Goal: Task Accomplishment & Management: Manage account settings

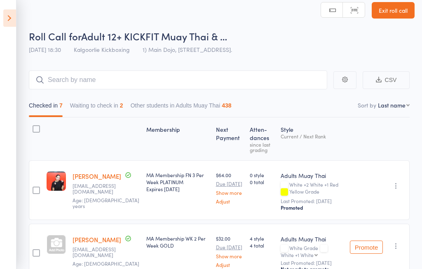
scroll to position [7, 0]
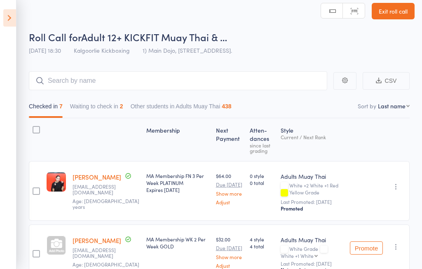
click at [12, 17] on icon at bounding box center [9, 17] width 13 height 17
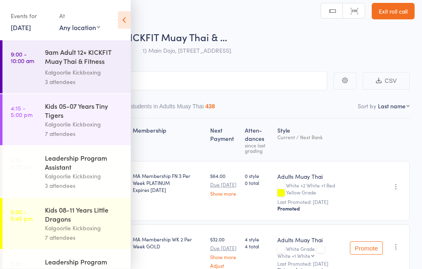
scroll to position [7, 0]
click at [26, 23] on link "12 Sep, 2025" at bounding box center [21, 27] width 20 height 9
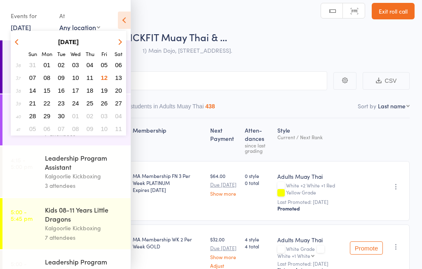
click at [117, 76] on span "13" at bounding box center [118, 77] width 7 height 7
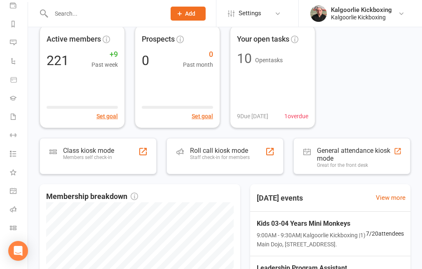
scroll to position [100, 0]
click at [14, 208] on icon at bounding box center [13, 209] width 7 height 7
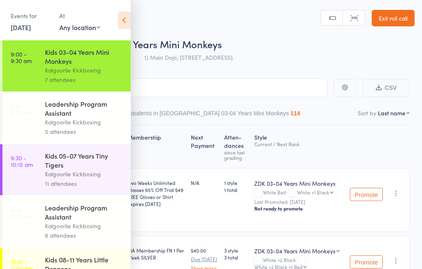
click at [121, 15] on icon at bounding box center [124, 20] width 13 height 17
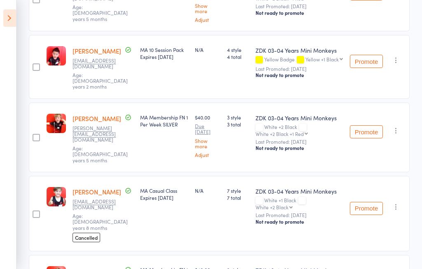
scroll to position [286, 0]
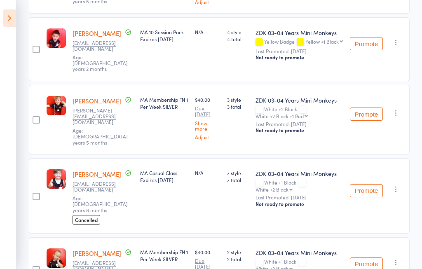
click at [78, 197] on div "Membership Next Payment Atten­dances since last grading Style Current / Next Ra…" at bounding box center [219, 72] width 380 height 466
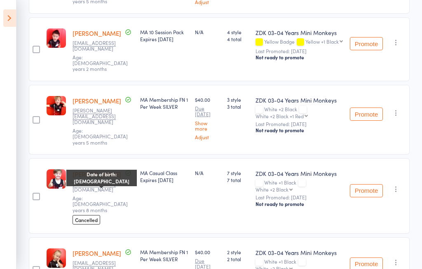
click at [79, 194] on span "Age: 4 years 8 months" at bounding box center [99, 203] width 55 height 19
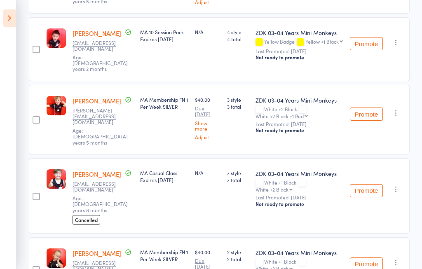
click at [128, 188] on div "Ezra Mitchell jasmine_cleeland@hotmail.com Age: 4 years 8 months Date of birth:…" at bounding box center [103, 195] width 68 height 75
click at [94, 215] on span "Cancelled" at bounding box center [86, 219] width 28 height 9
click at [88, 215] on span "Cancelled" at bounding box center [86, 219] width 28 height 9
click at [89, 215] on span "Cancelled" at bounding box center [86, 219] width 28 height 9
click at [83, 215] on span "Cancelled" at bounding box center [86, 219] width 28 height 9
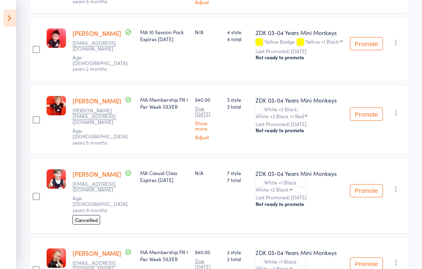
click at [81, 215] on span "Cancelled" at bounding box center [86, 219] width 28 height 9
click at [80, 215] on span "Cancelled" at bounding box center [86, 219] width 28 height 9
click at [81, 215] on span "Cancelled" at bounding box center [86, 219] width 28 height 9
click at [79, 215] on span "Cancelled" at bounding box center [86, 219] width 28 height 9
click at [75, 215] on span "Cancelled" at bounding box center [86, 219] width 28 height 9
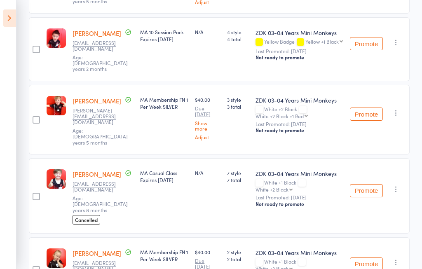
click at [77, 215] on span "Cancelled" at bounding box center [86, 219] width 28 height 9
click at [69, 186] on div "edit" at bounding box center [56, 195] width 26 height 75
click at [89, 215] on span "Cancelled" at bounding box center [86, 219] width 28 height 9
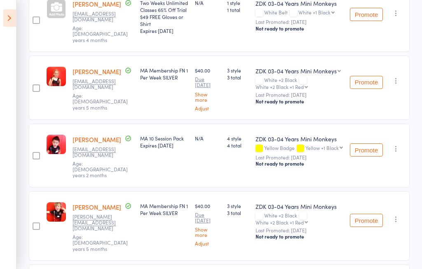
scroll to position [175, 0]
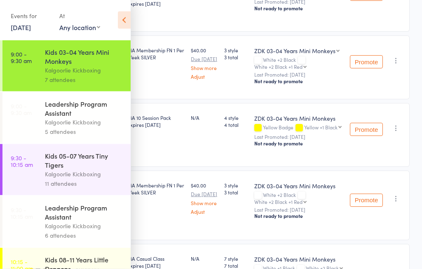
scroll to position [202, 0]
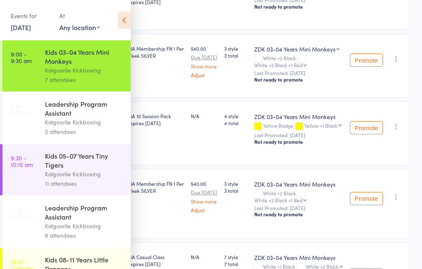
click at [124, 19] on icon at bounding box center [124, 20] width 13 height 17
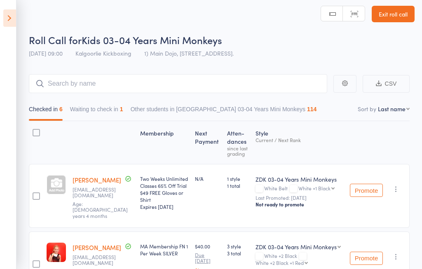
scroll to position [0, 0]
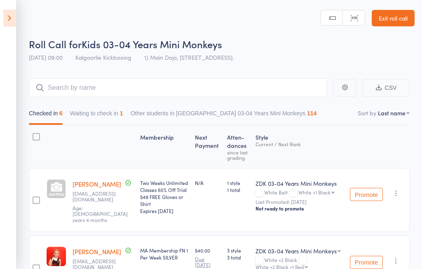
click at [55, 192] on div at bounding box center [56, 188] width 19 height 19
click at [110, 148] on div at bounding box center [103, 146] width 68 height 35
click at [11, 17] on icon at bounding box center [9, 17] width 13 height 17
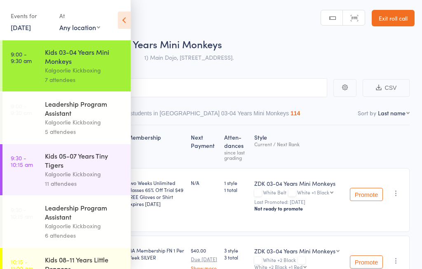
click at [80, 169] on div "Kids 05-07 Years Tiny Tigers" at bounding box center [84, 160] width 79 height 18
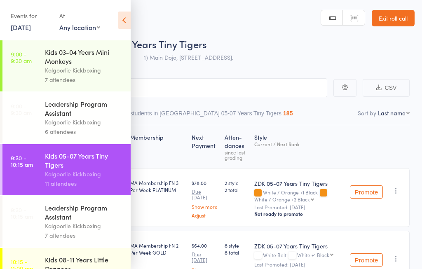
click at [126, 12] on icon at bounding box center [124, 20] width 13 height 17
click at [127, 19] on icon at bounding box center [124, 20] width 13 height 17
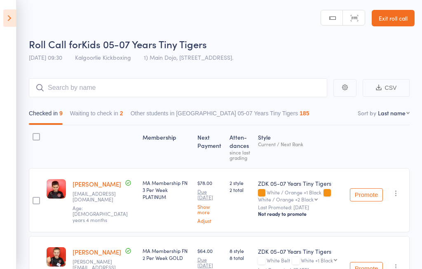
click at [117, 113] on button "Waiting to check in 2" at bounding box center [96, 115] width 53 height 19
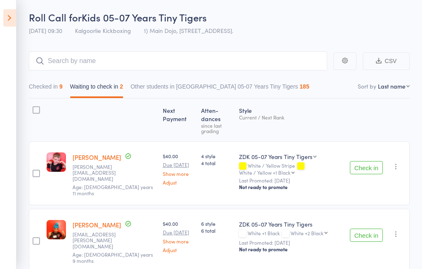
scroll to position [27, 0]
click at [47, 87] on button "Checked in 9" at bounding box center [46, 88] width 34 height 19
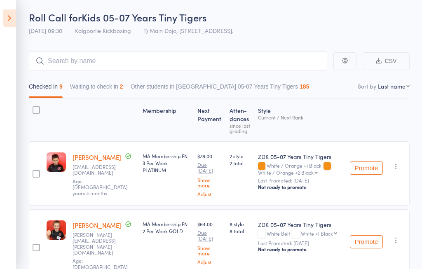
click at [107, 87] on button "Waiting to check in 2" at bounding box center [96, 88] width 53 height 19
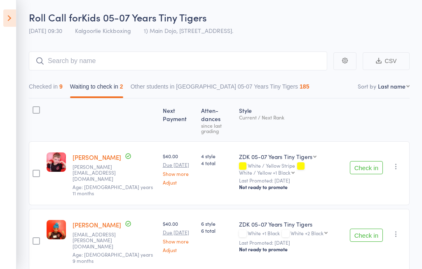
click at [374, 161] on button "Check in" at bounding box center [366, 167] width 33 height 13
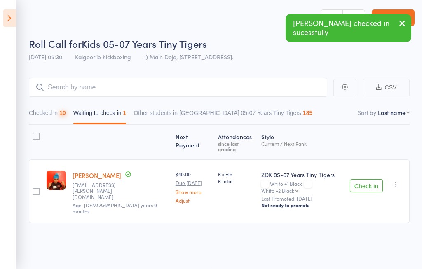
click at [371, 179] on button "Check in" at bounding box center [366, 185] width 33 height 13
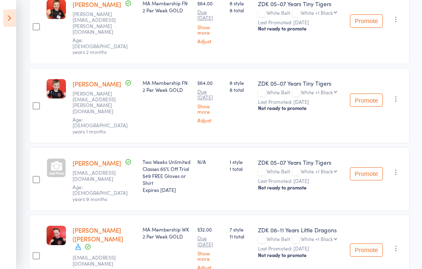
scroll to position [278, 0]
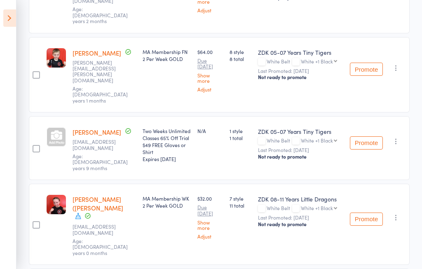
click at [57, 127] on div at bounding box center [56, 136] width 19 height 19
click at [73, 201] on div "Sophia-jane (Sophie) Coulter aauchter@yahoo.com.au Age: 10 years 0 months" at bounding box center [104, 224] width 70 height 81
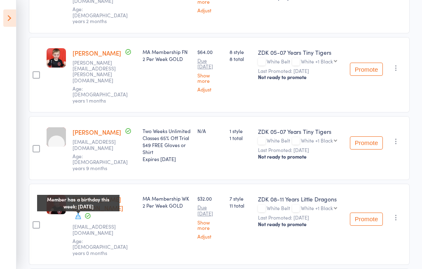
click at [75, 212] on icon at bounding box center [78, 215] width 7 height 7
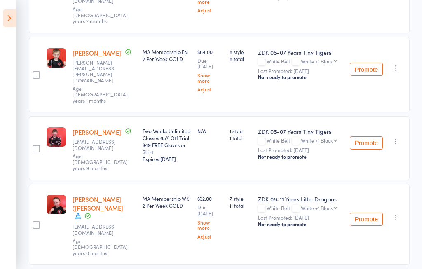
click at [49, 212] on div "edit" at bounding box center [56, 224] width 26 height 81
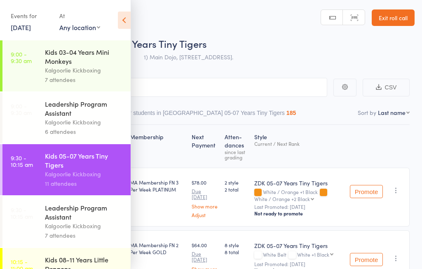
click at [129, 16] on icon at bounding box center [124, 20] width 13 height 17
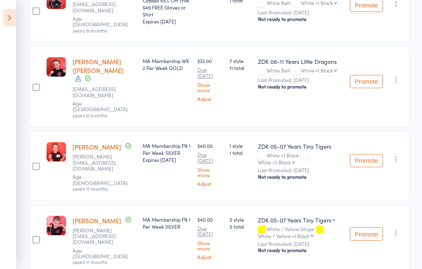
scroll to position [414, 0]
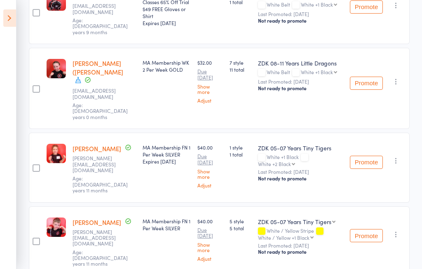
click at [306, 59] on div "ZDK 08-11 Years Little Dragons" at bounding box center [300, 63] width 85 height 8
click at [300, 59] on div "ZDK 08-11 Years Little Dragons" at bounding box center [300, 63] width 85 height 8
click at [303, 59] on div "ZDK 08-11 Years Little Dragons" at bounding box center [300, 63] width 85 height 8
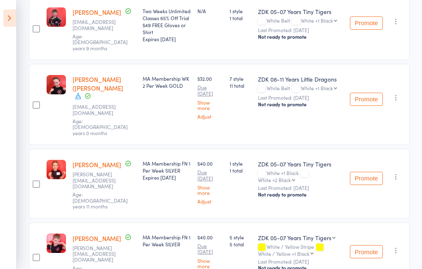
scroll to position [398, 0]
click at [305, 75] on div "ZDK 08-11 Years Little Dragons" at bounding box center [300, 79] width 85 height 8
click at [304, 75] on div "ZDK 08-11 Years Little Dragons" at bounding box center [300, 79] width 85 height 8
click at [308, 75] on div "ZDK 08-11 Years Little Dragons" at bounding box center [300, 79] width 85 height 8
click at [310, 75] on div "ZDK 08-11 Years Little Dragons" at bounding box center [300, 79] width 85 height 8
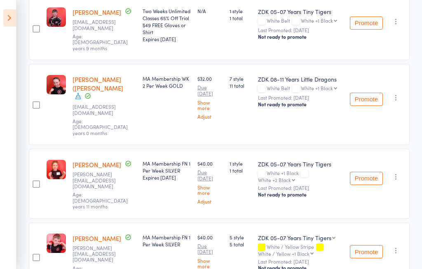
click at [310, 75] on div "ZDK 08-11 Years Little Dragons" at bounding box center [300, 79] width 85 height 8
click at [308, 75] on div "ZDK 08-11 Years Little Dragons" at bounding box center [300, 79] width 85 height 8
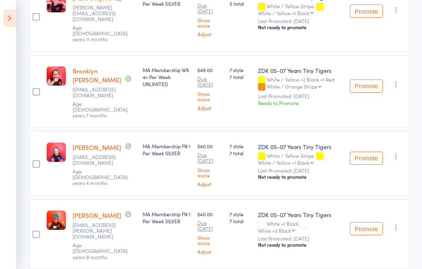
scroll to position [651, 0]
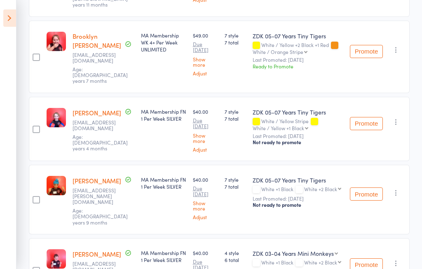
scroll to position [675, 0]
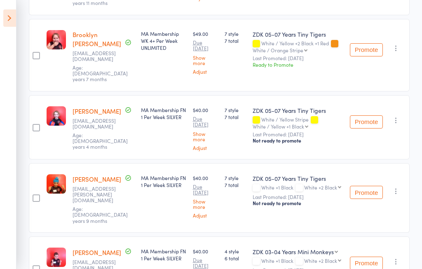
click at [304, 247] on select "ZDK 03-04 Years Mini Monkeys ZDK 05-07 Years Tiny Tigers" at bounding box center [294, 251] width 85 height 8
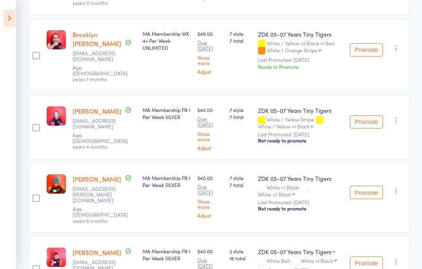
click at [315, 247] on select "ZDK 03-04 Years Mini Monkeys ZDK 05-07 Years Tiny Tigers" at bounding box center [296, 251] width 77 height 8
select select "0"
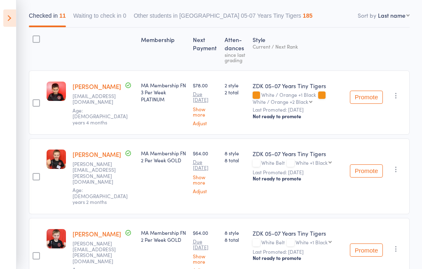
scroll to position [0, 0]
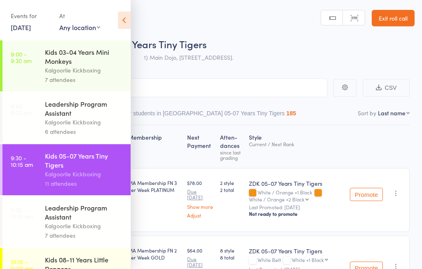
click at [123, 19] on icon at bounding box center [124, 20] width 13 height 17
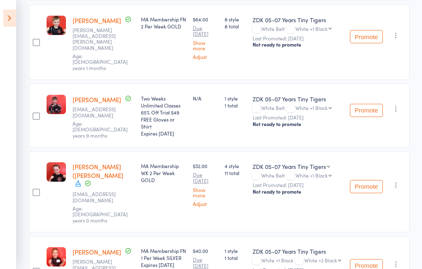
scroll to position [310, 0]
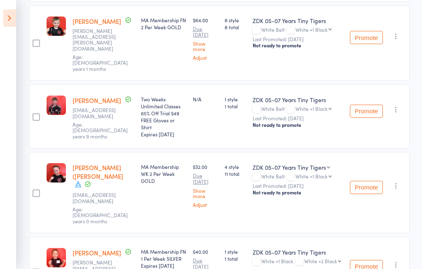
click at [330, 163] on select "ZDK 05-07 Years Tiny Tigers ZDK 08-11 Years Little Dragons" at bounding box center [290, 167] width 77 height 8
click at [322, 163] on select "ZDK 05-07 Years Tiny Tigers ZDK 08-11 Years Little Dragons" at bounding box center [293, 167] width 83 height 8
click at [317, 163] on select "ZDK 05-07 Years Tiny Tigers ZDK 08-11 Years Little Dragons" at bounding box center [293, 167] width 83 height 8
click at [306, 163] on select "ZDK 05-07 Years Tiny Tigers ZDK 08-11 Years Little Dragons" at bounding box center [290, 167] width 77 height 8
select select "1"
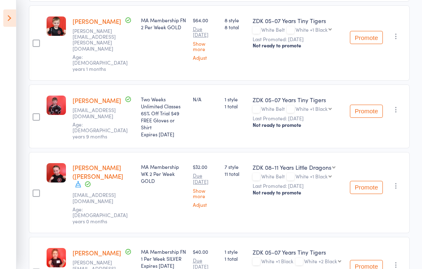
click at [320, 163] on select "ZDK 05-07 Years Tiny Tigers ZDK 08-11 Years Little Dragons" at bounding box center [293, 167] width 83 height 8
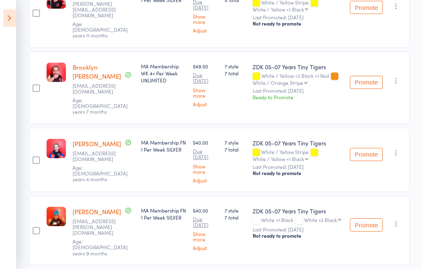
scroll to position [644, 0]
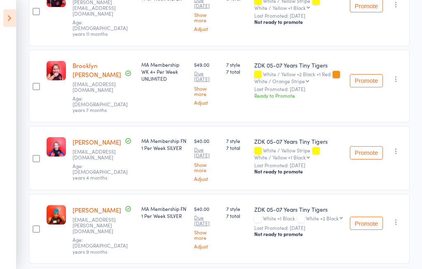
select select "0"
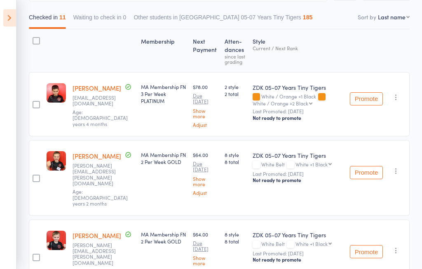
scroll to position [69, 0]
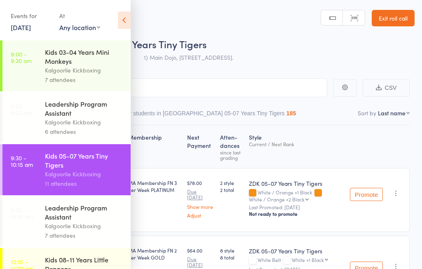
click at [124, 15] on icon at bounding box center [124, 20] width 13 height 17
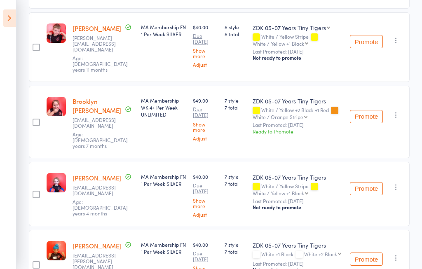
scroll to position [644, 0]
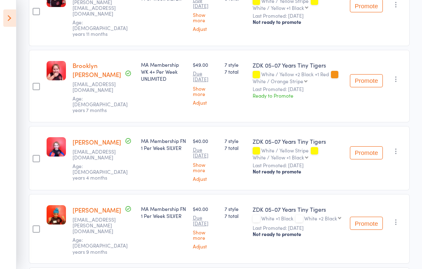
select select "0"
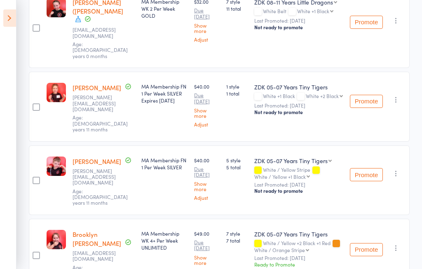
scroll to position [475, 0]
click at [304, 157] on select "ZDK 03-04 Years Mini Monkeys ZDK 05-07 Years Tiny Tigers" at bounding box center [292, 161] width 77 height 8
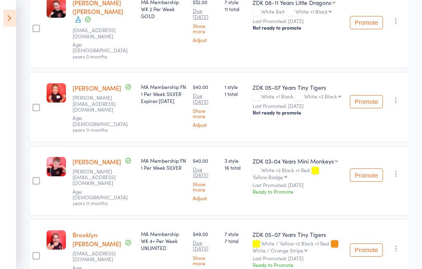
click at [318, 157] on select "ZDK 03-04 Years Mini Monkeys ZDK 05-07 Years Tiny Tigers" at bounding box center [294, 161] width 85 height 8
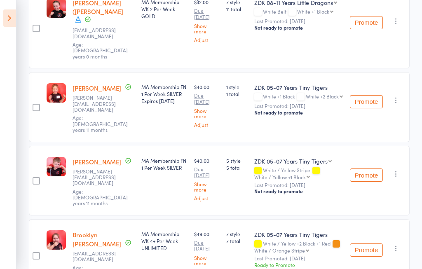
click at [318, 157] on select "ZDK 03-04 Years Mini Monkeys ZDK 05-07 Years Tiny Tigers" at bounding box center [292, 161] width 77 height 8
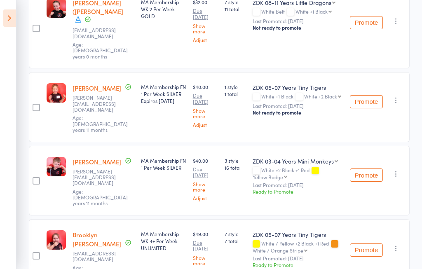
click at [312, 157] on select "ZDK 03-04 Years Mini Monkeys ZDK 05-07 Years Tiny Tigers" at bounding box center [294, 161] width 85 height 8
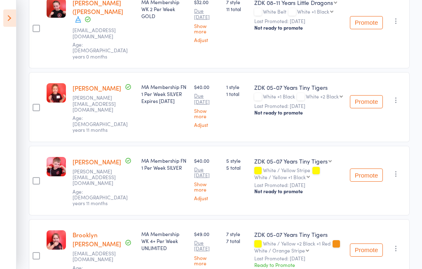
click at [299, 157] on select "ZDK 03-04 Years Mini Monkeys ZDK 05-07 Years Tiny Tigers" at bounding box center [292, 161] width 77 height 8
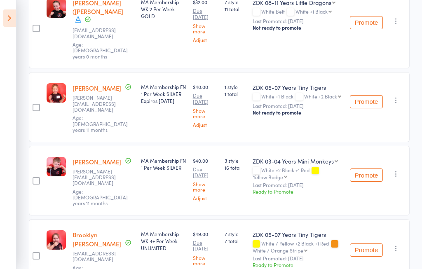
click at [378, 150] on div "Promote Undo check-in Promote Send message Add Note Add Task Add Flag Remove Ma…" at bounding box center [377, 181] width 63 height 70
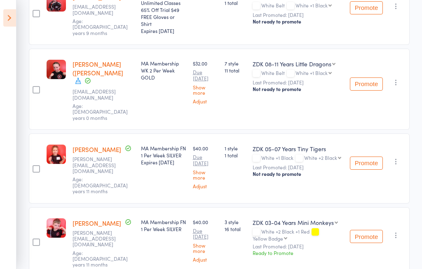
scroll to position [413, 0]
click at [307, 218] on select "ZDK 03-04 Years Mini Monkeys ZDK 05-07 Years Tiny Tigers" at bounding box center [294, 222] width 85 height 8
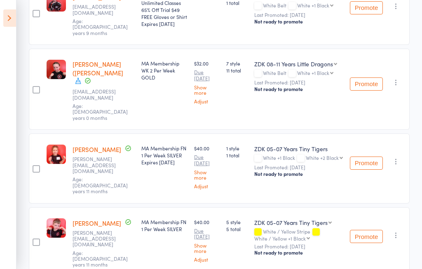
click at [303, 218] on select "ZDK 03-04 Years Mini Monkeys ZDK 05-07 Years Tiny Tigers" at bounding box center [292, 222] width 77 height 8
click at [301, 218] on select "ZDK 03-04 Years Mini Monkeys ZDK 05-07 Years Tiny Tigers" at bounding box center [292, 222] width 77 height 8
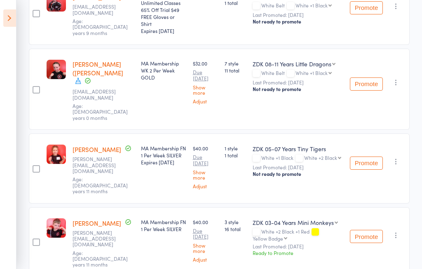
click at [303, 218] on select "ZDK 03-04 Years Mini Monkeys ZDK 05-07 Years Tiny Tigers" at bounding box center [294, 222] width 85 height 8
select select "1"
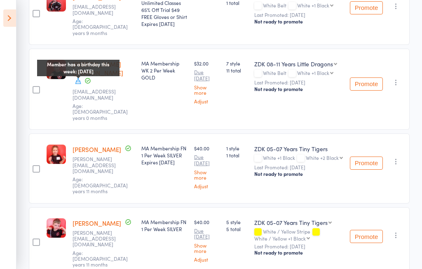
click at [78, 77] on icon at bounding box center [78, 80] width 7 height 7
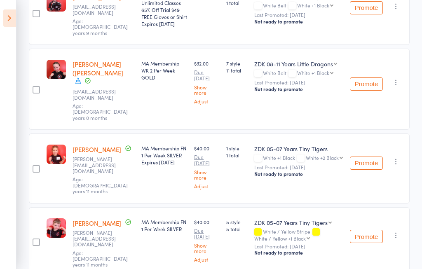
click at [51, 60] on img at bounding box center [56, 69] width 19 height 19
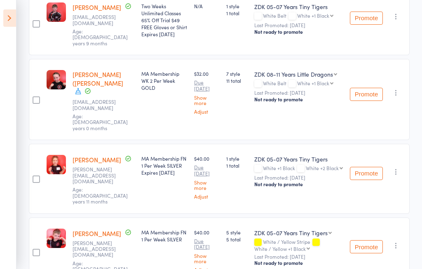
scroll to position [403, 0]
click at [10, 21] on icon at bounding box center [9, 17] width 13 height 17
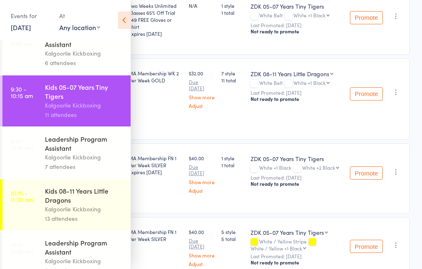
scroll to position [68, 0]
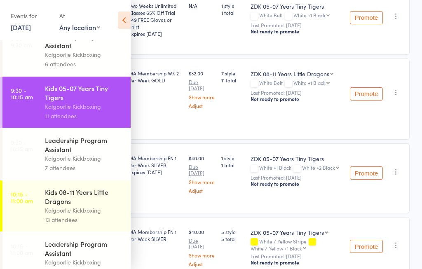
click at [33, 213] on link "10:15 - 11:00 am Kids 08-11 Years Little Dragons Kalgoorlie Kickboxing 13 atten…" at bounding box center [66, 205] width 128 height 51
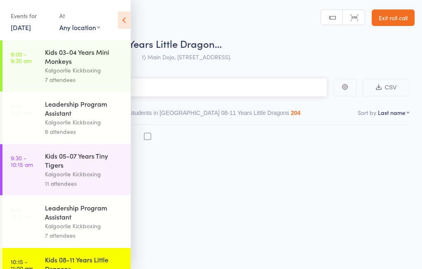
scroll to position [0, 0]
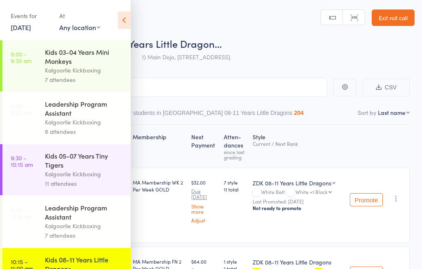
click at [48, 161] on div "Kids 05-07 Years Tiny Tigers" at bounding box center [84, 160] width 79 height 18
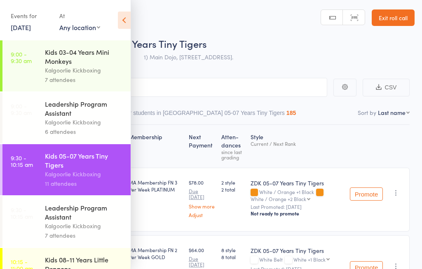
click at [118, 19] on icon at bounding box center [124, 20] width 13 height 17
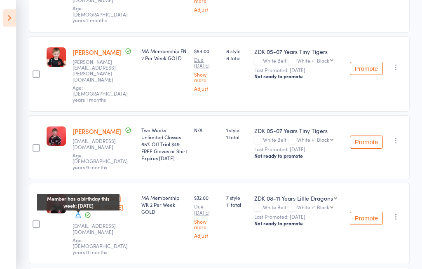
scroll to position [279, 0]
click at [78, 211] on icon at bounding box center [78, 214] width 7 height 7
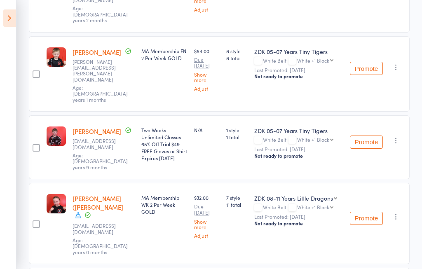
click at [43, 212] on div at bounding box center [36, 223] width 14 height 81
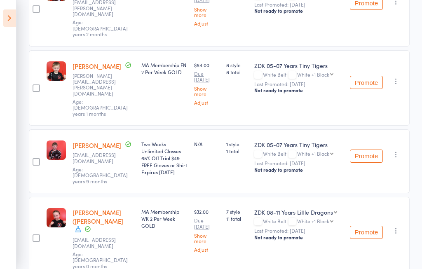
click at [327, 208] on select "ZDK 05-07 Years Tiny Tigers ZDK 08-11 Years Little Dragons" at bounding box center [295, 212] width 83 height 8
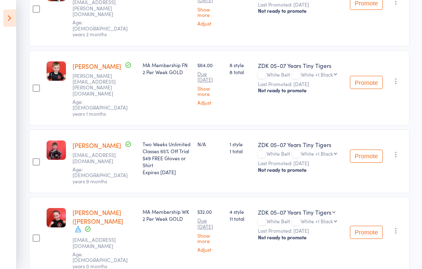
click at [297, 208] on select "ZDK 05-07 Years Tiny Tigers ZDK 08-11 Years Little Dragons" at bounding box center [296, 212] width 77 height 8
select select "1"
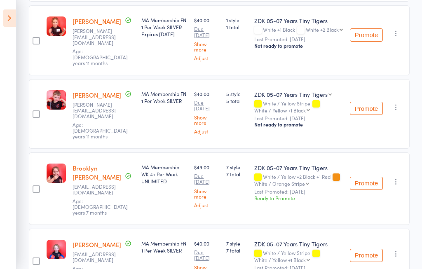
scroll to position [540, 0]
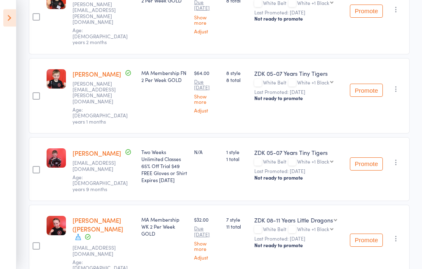
scroll to position [257, 0]
click at [369, 233] on button "Promote" at bounding box center [366, 239] width 33 height 13
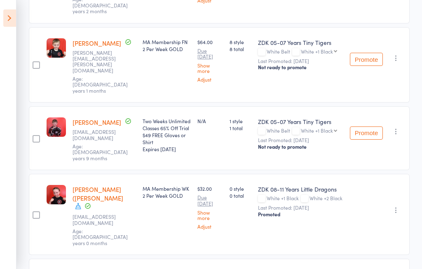
click at [299, 185] on div "ZDK 08-11 Years Little Dragons" at bounding box center [300, 189] width 85 height 8
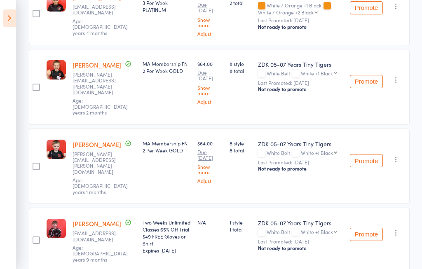
scroll to position [185, 0]
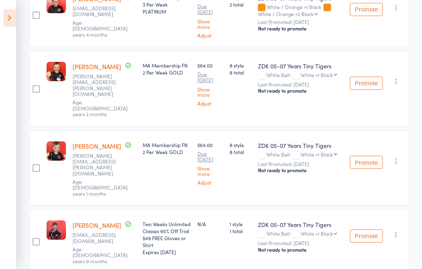
click at [367, 156] on button "Promote" at bounding box center [366, 162] width 33 height 13
click at [370, 85] on button "Promote" at bounding box center [366, 83] width 33 height 13
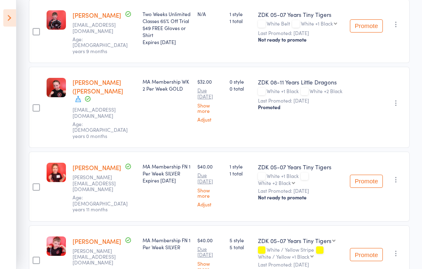
scroll to position [395, 0]
click at [326, 236] on select "ZDK 03-04 Years Mini Monkeys ZDK 05-07 Years Tiny Tigers" at bounding box center [296, 240] width 77 height 8
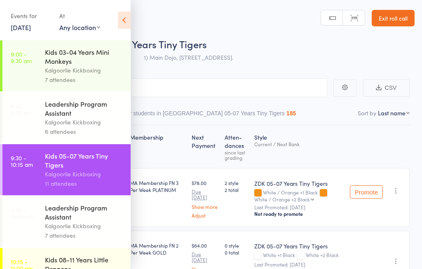
click at [124, 23] on icon at bounding box center [124, 20] width 13 height 17
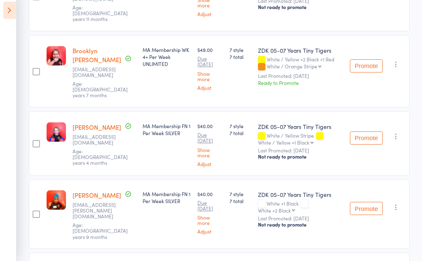
scroll to position [682, 0]
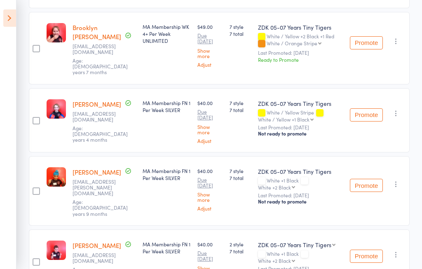
click at [322, 240] on select "ZDK 05-07 Years Tiny Tigers ZDK 03-04 Years Mini Monkeys" at bounding box center [296, 244] width 77 height 8
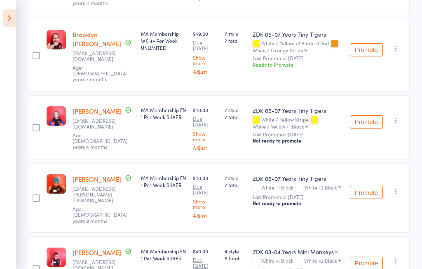
click at [317, 247] on select "ZDK 05-07 Years Tiny Tigers ZDK 03-04 Years Mini Monkeys" at bounding box center [294, 251] width 85 height 8
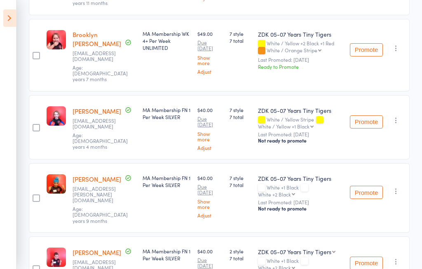
click at [318, 247] on select "ZDK 05-07 Years Tiny Tigers ZDK 03-04 Years Mini Monkeys" at bounding box center [296, 251] width 77 height 8
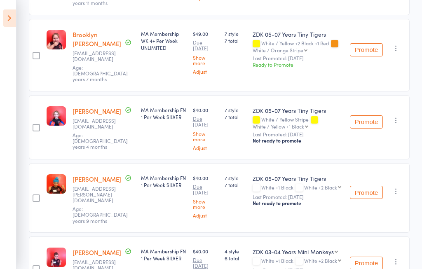
click at [315, 247] on select "ZDK 05-07 Years Tiny Tigers ZDK 03-04 Years Mini Monkeys" at bounding box center [294, 251] width 85 height 8
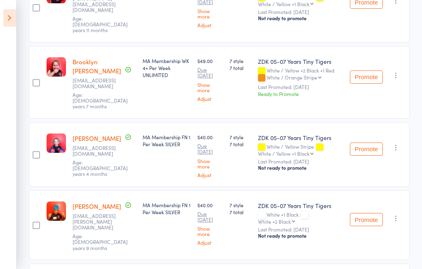
scroll to position [682, 0]
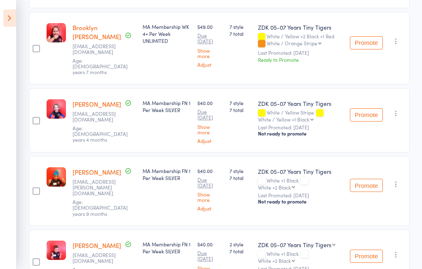
click at [298, 240] on select "ZDK 05-07 Years Tiny Tigers ZDK 03-04 Years Mini Monkeys" at bounding box center [296, 244] width 77 height 8
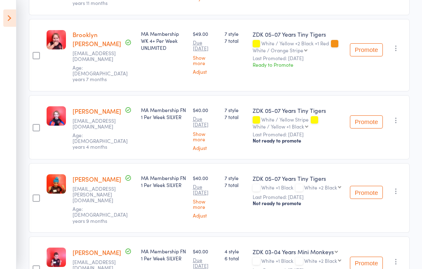
click at [315, 247] on select "ZDK 05-07 Years Tiny Tigers ZDK 03-04 Years Mini Monkeys" at bounding box center [294, 251] width 85 height 8
click at [283, 247] on select "ZDK 05-07 Years Tiny Tigers ZDK 03-04 Years Mini Monkeys" at bounding box center [294, 251] width 85 height 8
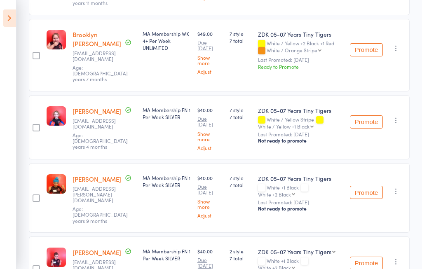
click at [291, 247] on select "ZDK 05-07 Years Tiny Tigers ZDK 03-04 Years Mini Monkeys" at bounding box center [296, 251] width 77 height 8
select select "1"
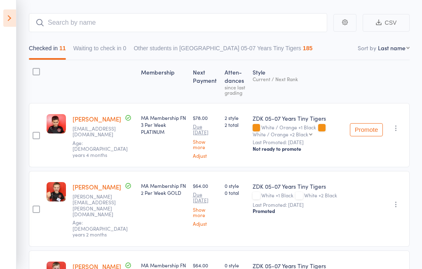
scroll to position [64, 0]
